Goal: Task Accomplishment & Management: Manage account settings

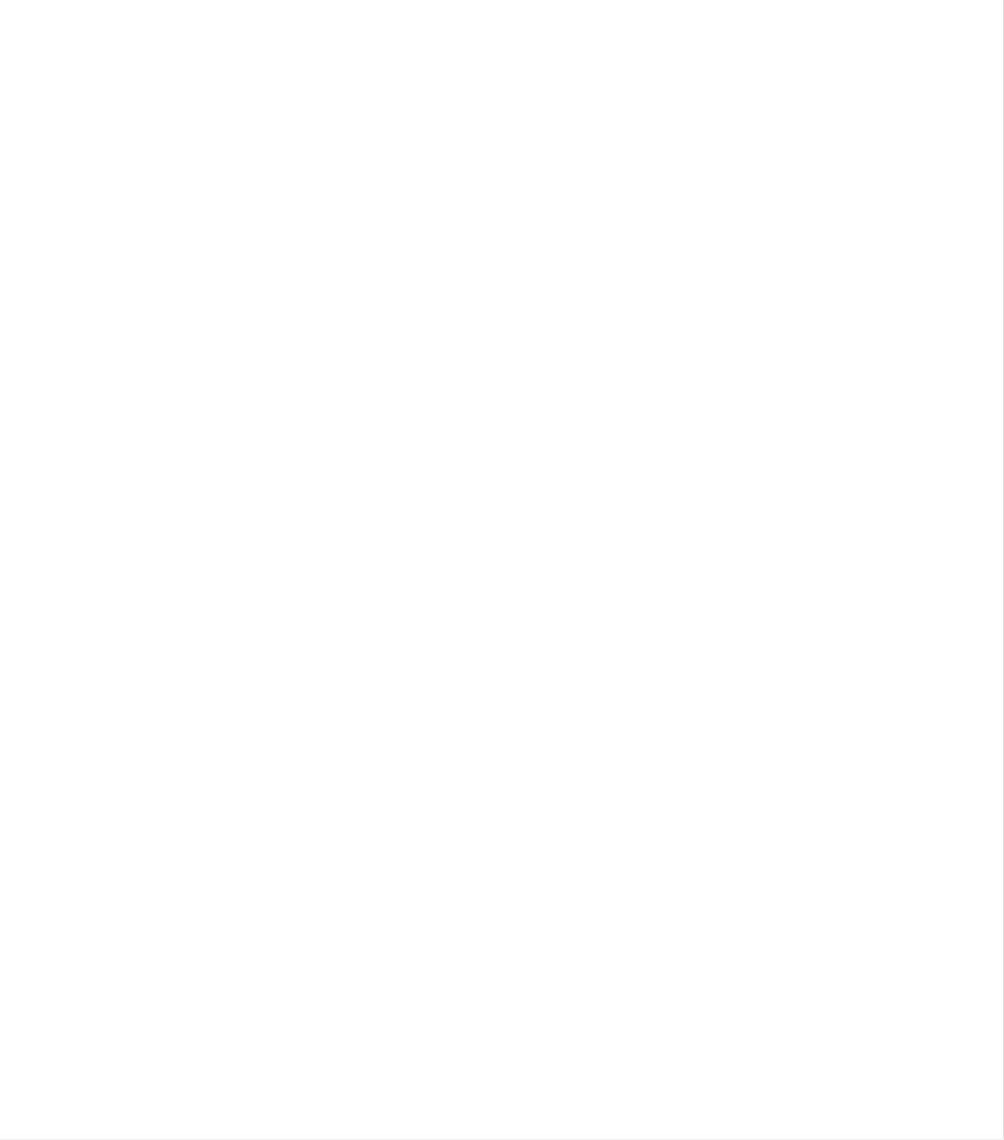
drag, startPoint x: 0, startPoint y: 0, endPoint x: 1004, endPoint y: 240, distance: 1032.2
click at [1003, 240] on html at bounding box center [502, 570] width 1004 height 1140
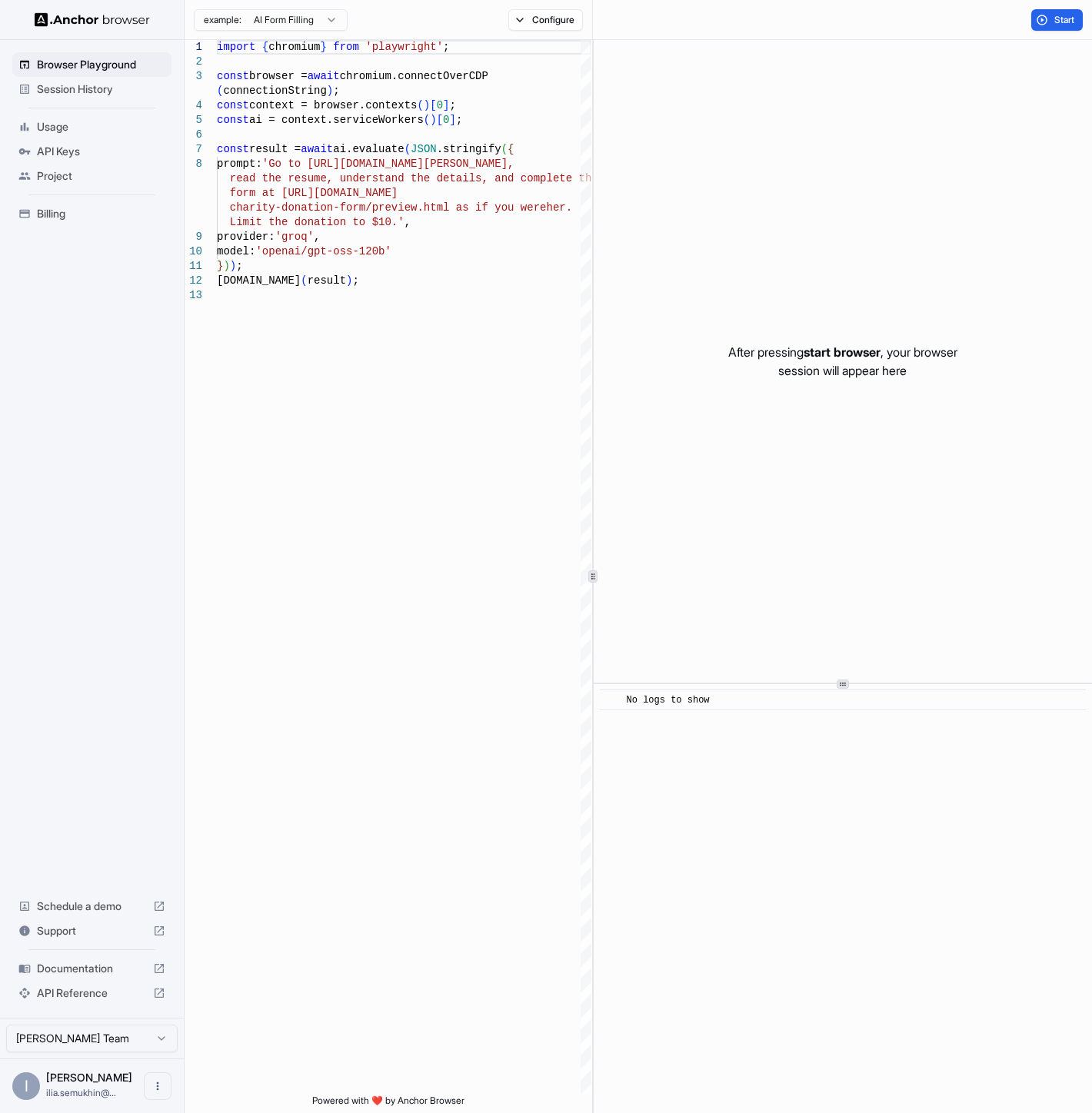
click at [40, 127] on span "Usage" at bounding box center [101, 127] width 128 height 16
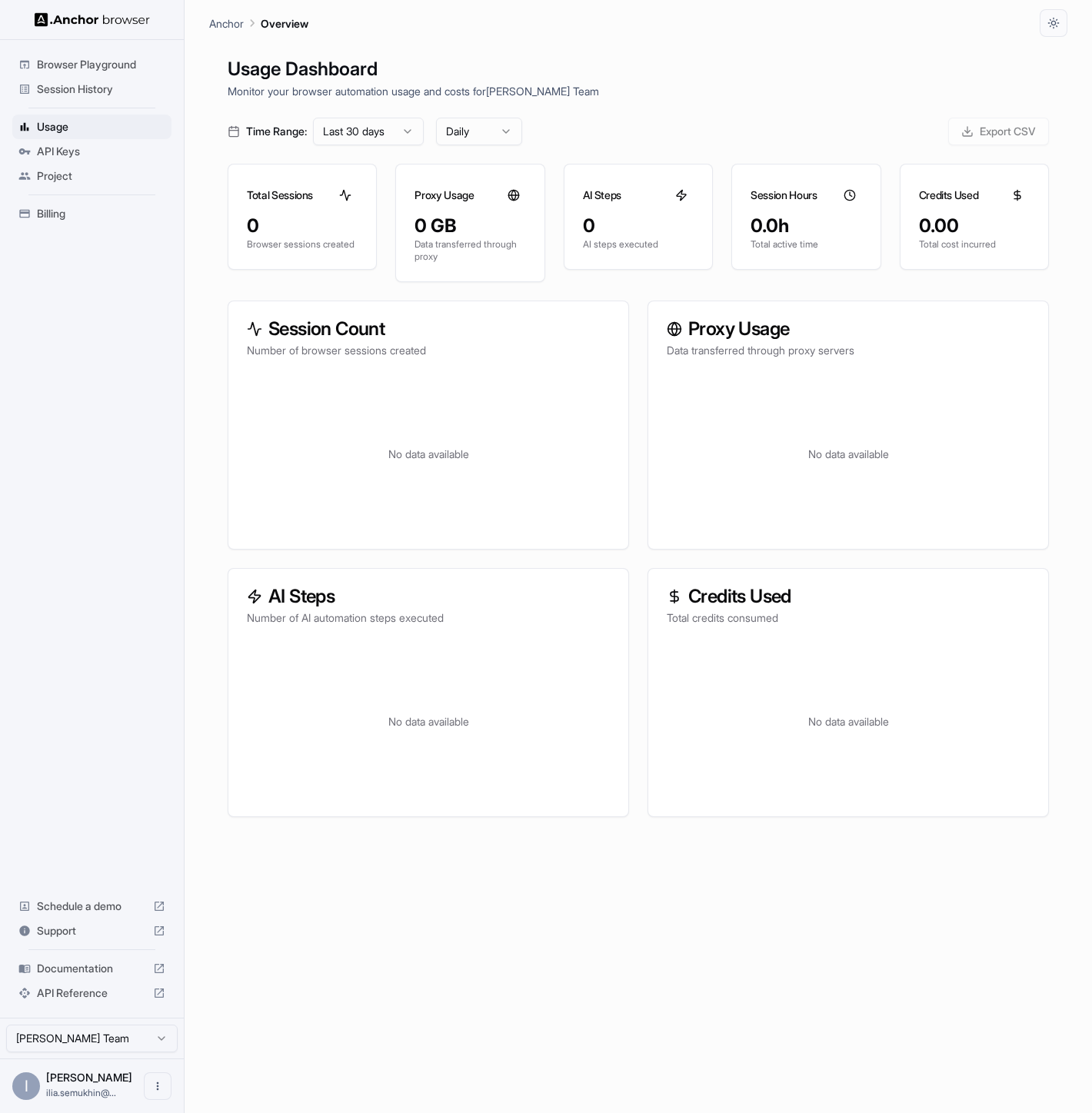
drag, startPoint x: 169, startPoint y: 674, endPoint x: 314, endPoint y: 459, distance: 259.3
click at [169, 672] on div "Browser Playground Session History Usage API Keys Project Billing Schedule a de…" at bounding box center [92, 529] width 184 height 978
click at [980, 17] on icon "button" at bounding box center [1053, 22] width 13 height 13
click at [980, 104] on li "Dark" at bounding box center [1035, 110] width 49 height 25
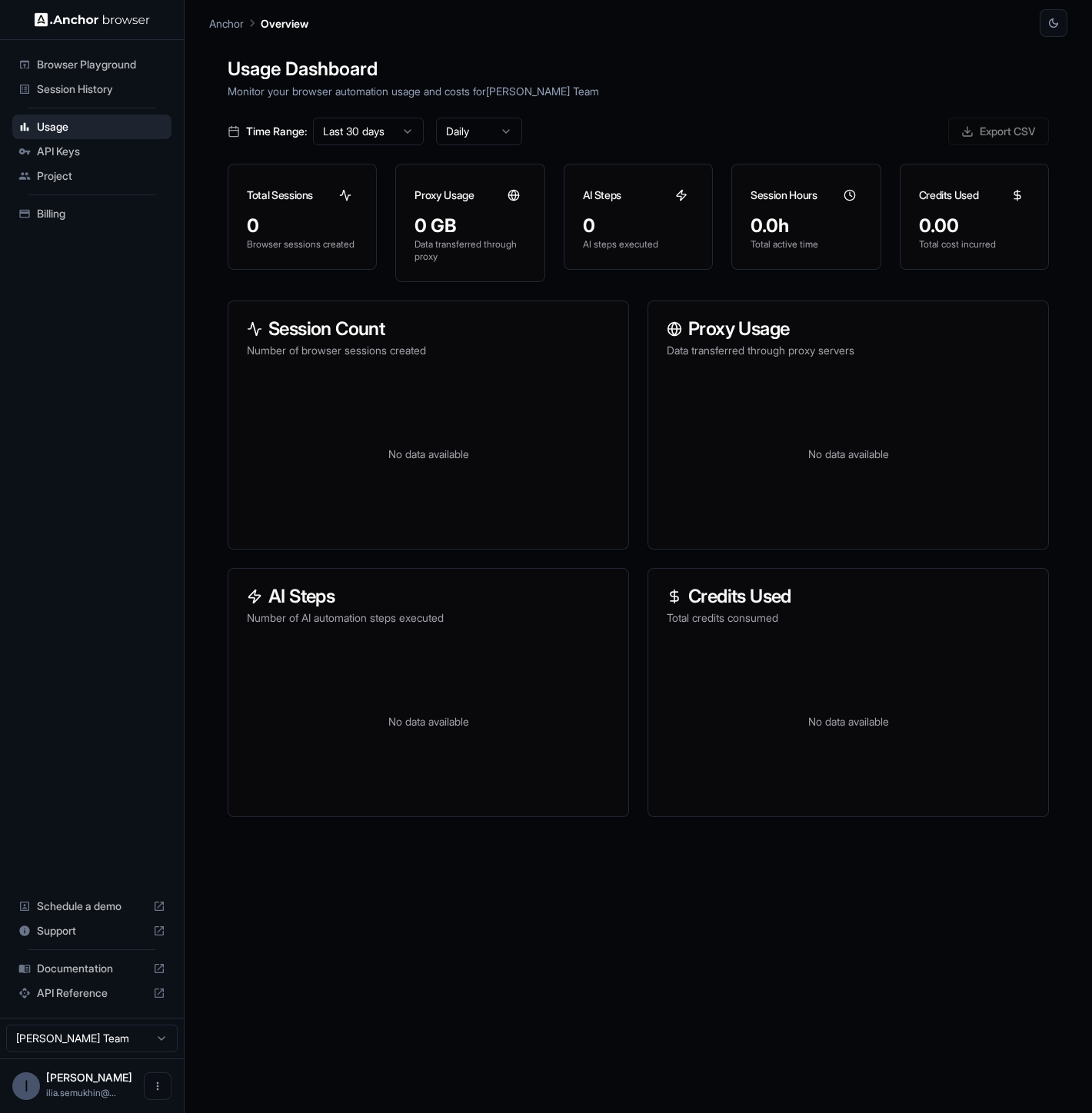
drag, startPoint x: 418, startPoint y: 938, endPoint x: 563, endPoint y: 320, distance: 634.8
click at [418, 938] on div "Usage Dashboard Monitor your browser automation usage and costs for Ilia Semukh…" at bounding box center [638, 594] width 859 height 1113
